Goal: Task Accomplishment & Management: Complete application form

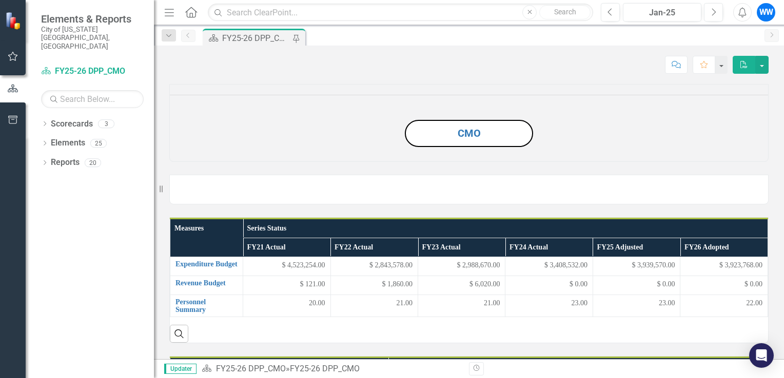
click at [389, 63] on div "Comment Favorite PDF" at bounding box center [714, 64] width 109 height 17
click at [469, 111] on img at bounding box center [469, 111] width 0 height 0
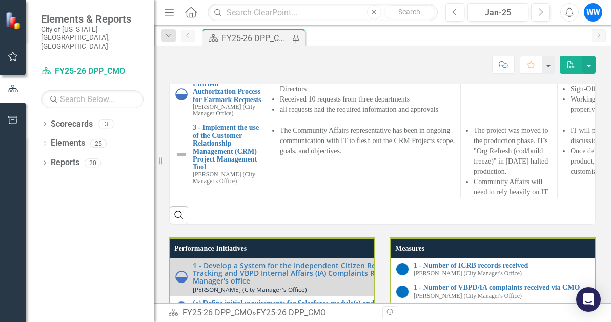
scroll to position [875, 0]
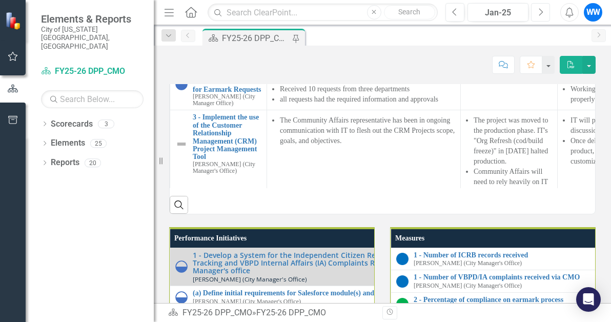
click at [540, 9] on icon "button" at bounding box center [542, 11] width 4 height 7
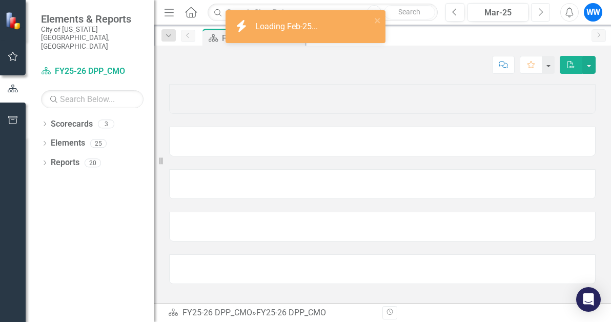
click at [540, 9] on icon "button" at bounding box center [542, 11] width 4 height 7
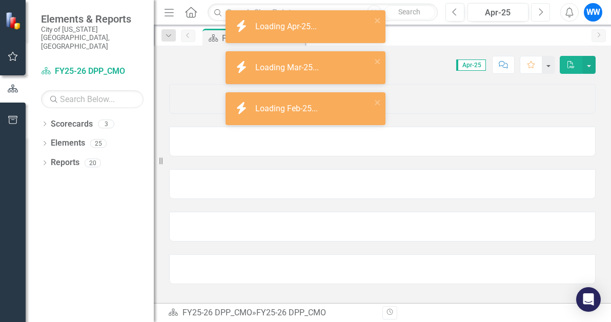
click at [540, 9] on icon "button" at bounding box center [542, 11] width 4 height 7
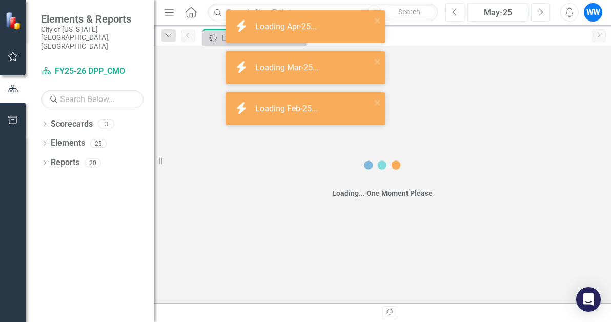
click at [540, 9] on icon "button" at bounding box center [542, 11] width 4 height 7
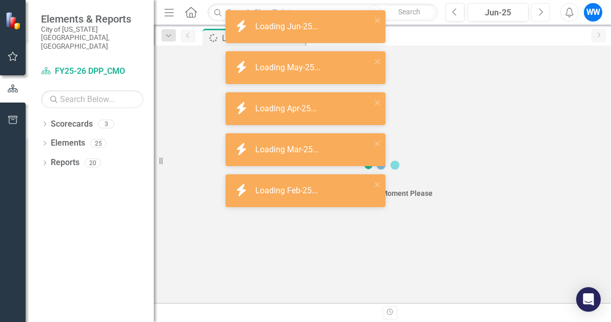
click at [540, 9] on icon "button" at bounding box center [542, 11] width 4 height 7
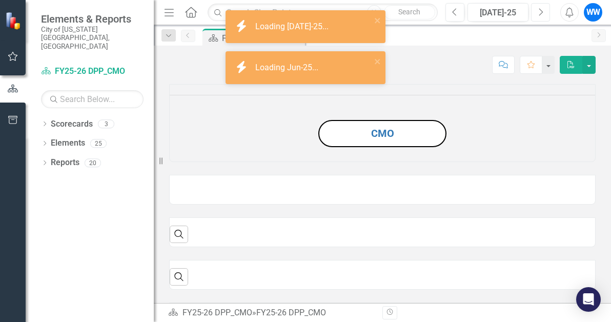
click at [540, 9] on icon "button" at bounding box center [542, 11] width 4 height 7
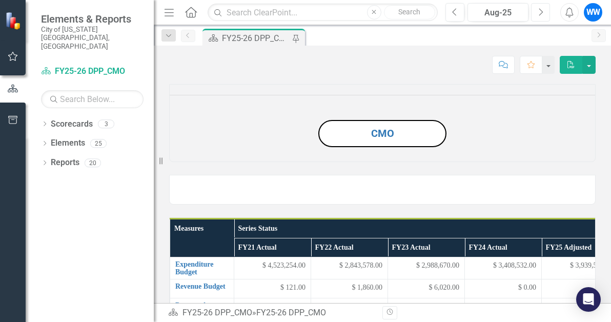
click at [541, 14] on icon "Next" at bounding box center [541, 12] width 6 height 9
click at [326, 62] on div "Score: N/A Sep-25 Completed Comment Favorite PDF" at bounding box center [382, 64] width 427 height 17
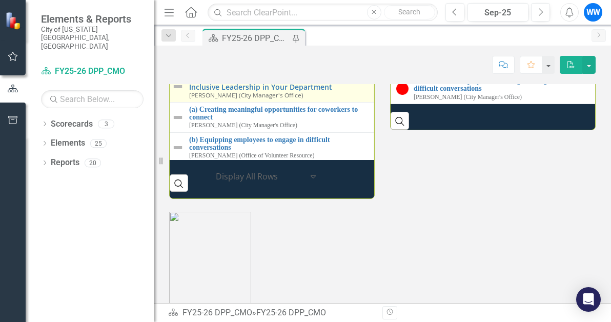
scroll to position [1188, 0]
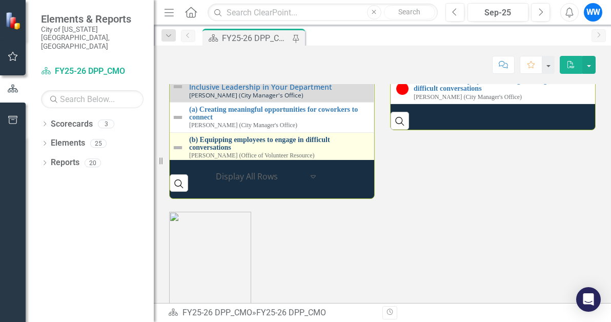
click at [261, 152] on link "(b) Equipping employees to engage in difficult conversations" at bounding box center [278, 144] width 179 height 16
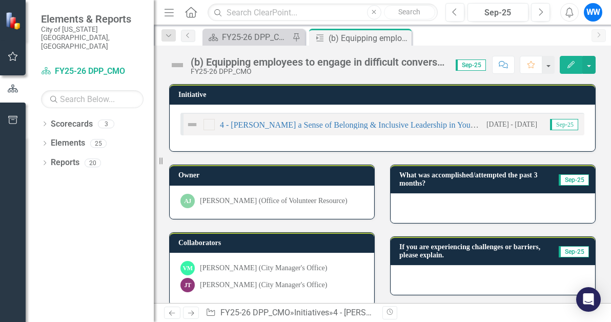
click at [454, 201] on div at bounding box center [493, 208] width 205 height 30
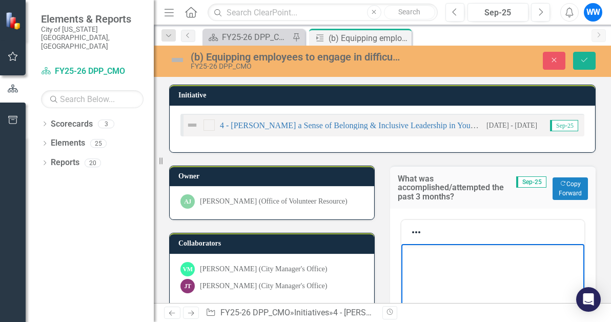
click at [433, 257] on p "Rich Text Area. Press ALT-0 for help." at bounding box center [493, 252] width 178 height 12
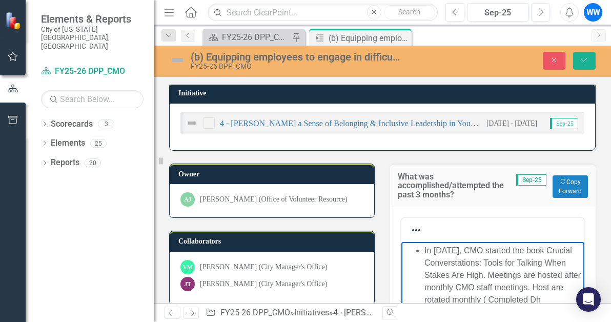
scroll to position [14, 0]
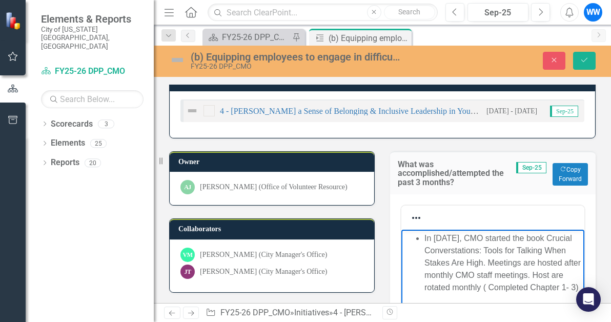
click at [474, 244] on li "In May 2025, CMO started the book Crucial Converstations: Tools for Talking Whe…" at bounding box center [503, 263] width 157 height 62
click at [473, 247] on li "In May 2025, CMO started the book Crucial Converstations: Tools for Talking Whe…" at bounding box center [503, 263] width 157 height 62
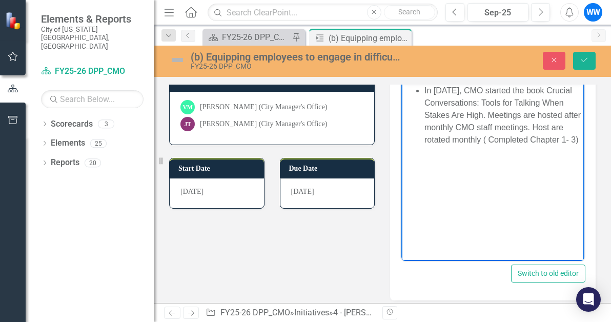
scroll to position [163, 0]
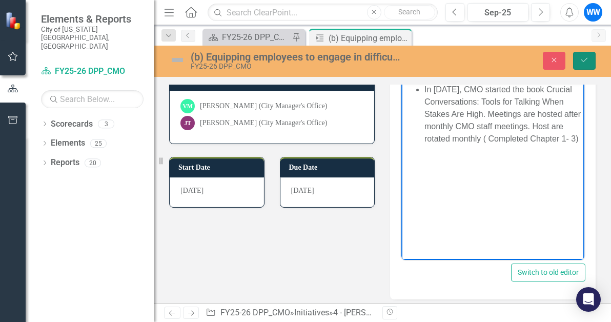
click at [578, 62] on button "Save" at bounding box center [584, 61] width 23 height 18
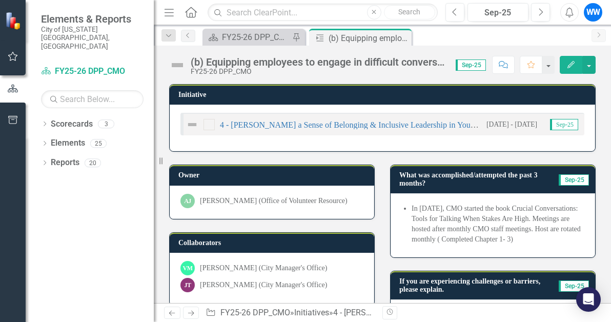
scroll to position [98, 0]
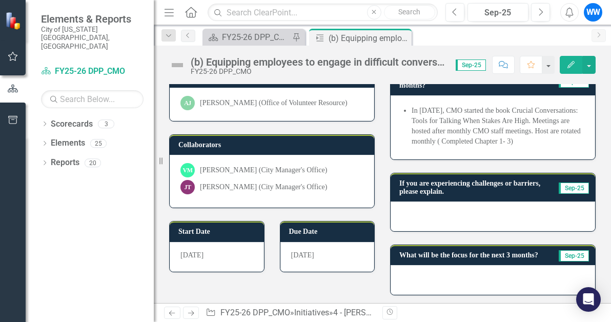
click at [478, 214] on div at bounding box center [493, 217] width 205 height 30
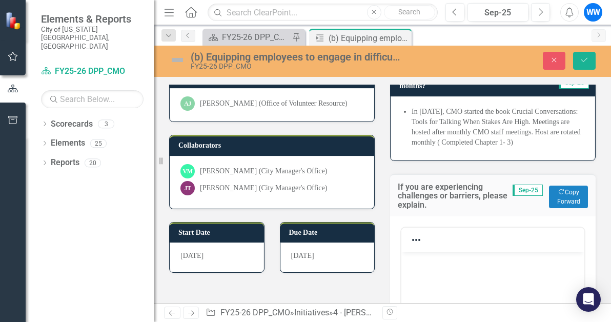
scroll to position [0, 0]
click at [478, 214] on div "If you are experiencing challenges or barriers, please explain. Sep-25 Copy For…" at bounding box center [493, 195] width 206 height 43
click at [412, 242] on icon "Reveal or hide additional toolbar items" at bounding box center [416, 240] width 12 height 12
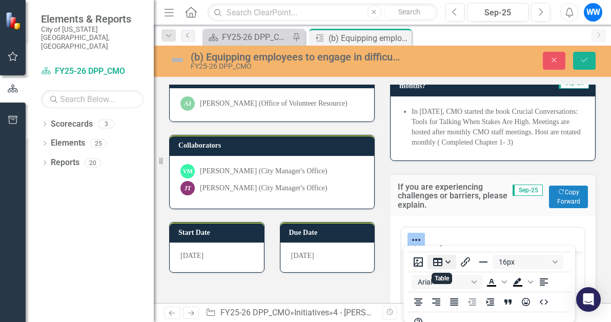
scroll to position [16, 0]
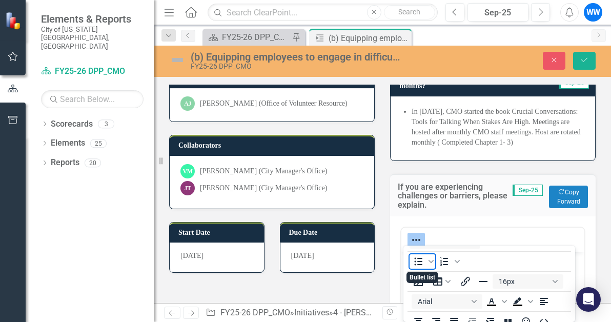
click at [424, 263] on icon "Bullet list" at bounding box center [418, 261] width 12 height 12
click at [475, 211] on div "If you are experiencing challenges or barriers, please explain. Sep-25 Copy For…" at bounding box center [493, 195] width 206 height 43
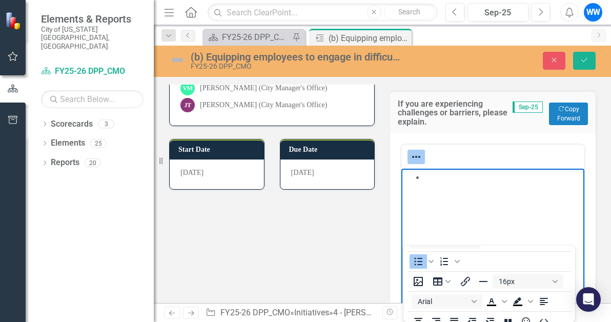
click at [436, 196] on body "Rich Text Area. Press ALT-0 for help." at bounding box center [493, 246] width 183 height 154
click at [595, 59] on button "Save" at bounding box center [584, 61] width 23 height 18
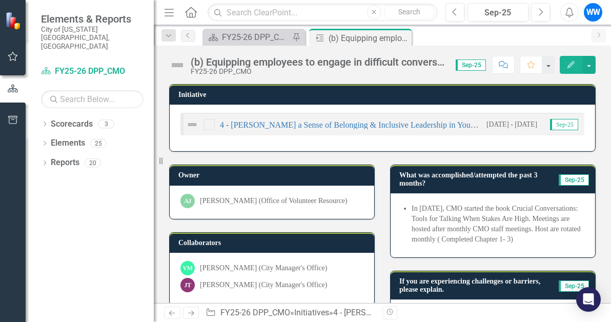
scroll to position [102, 0]
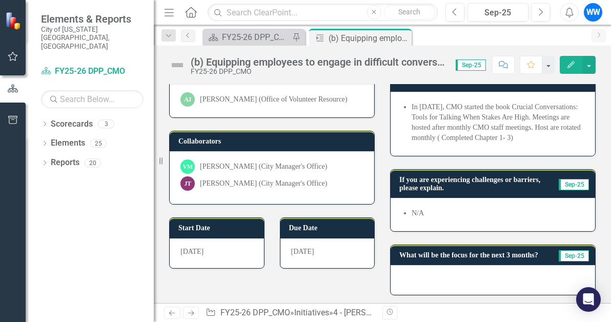
click at [429, 278] on div at bounding box center [493, 280] width 205 height 30
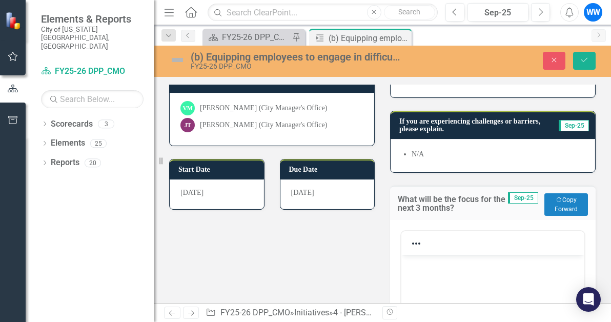
scroll to position [164, 0]
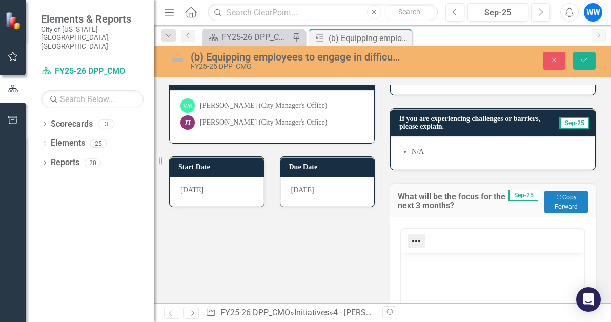
click at [412, 240] on icon "Reveal or hide additional toolbar items" at bounding box center [416, 241] width 8 height 2
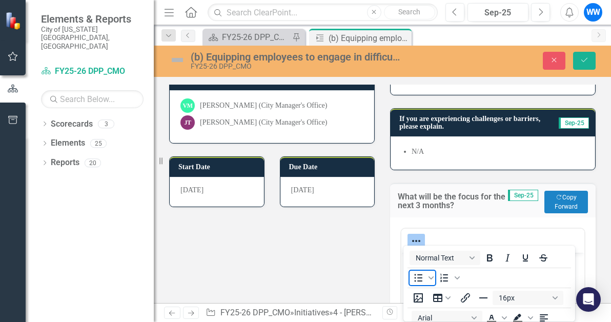
click at [415, 279] on icon "Bullet list" at bounding box center [418, 278] width 12 height 12
click at [443, 232] on div at bounding box center [493, 241] width 183 height 20
click at [472, 229] on div at bounding box center [493, 241] width 183 height 24
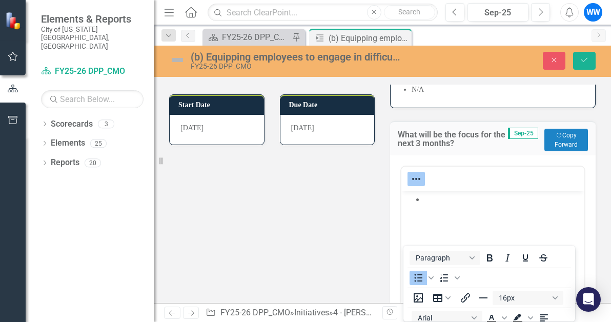
scroll to position [243, 0]
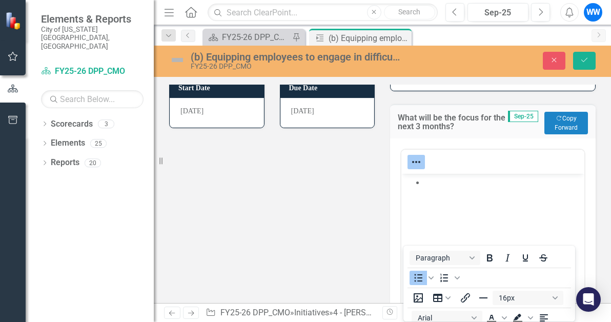
click at [437, 177] on li "Rich Text Area. Press ALT-0 for help." at bounding box center [503, 182] width 157 height 12
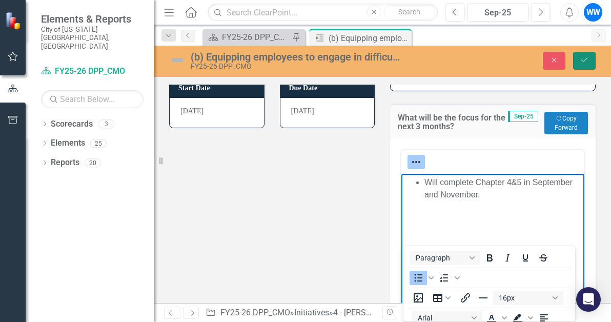
click at [589, 64] on button "Save" at bounding box center [584, 61] width 23 height 18
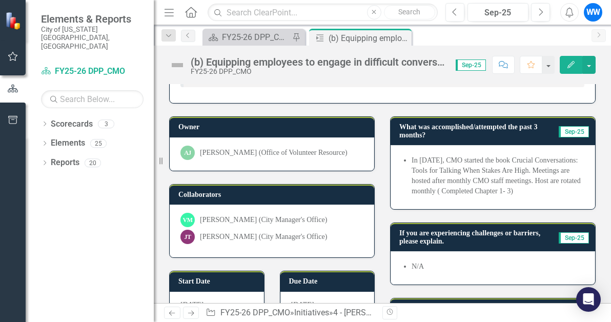
scroll to position [0, 0]
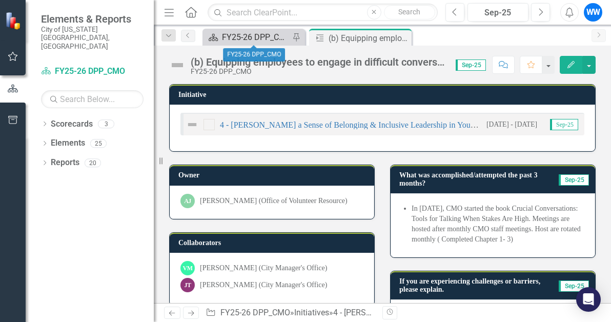
click at [240, 38] on div "FY25-26 DPP_CMO" at bounding box center [256, 37] width 68 height 13
